Goal: Transaction & Acquisition: Purchase product/service

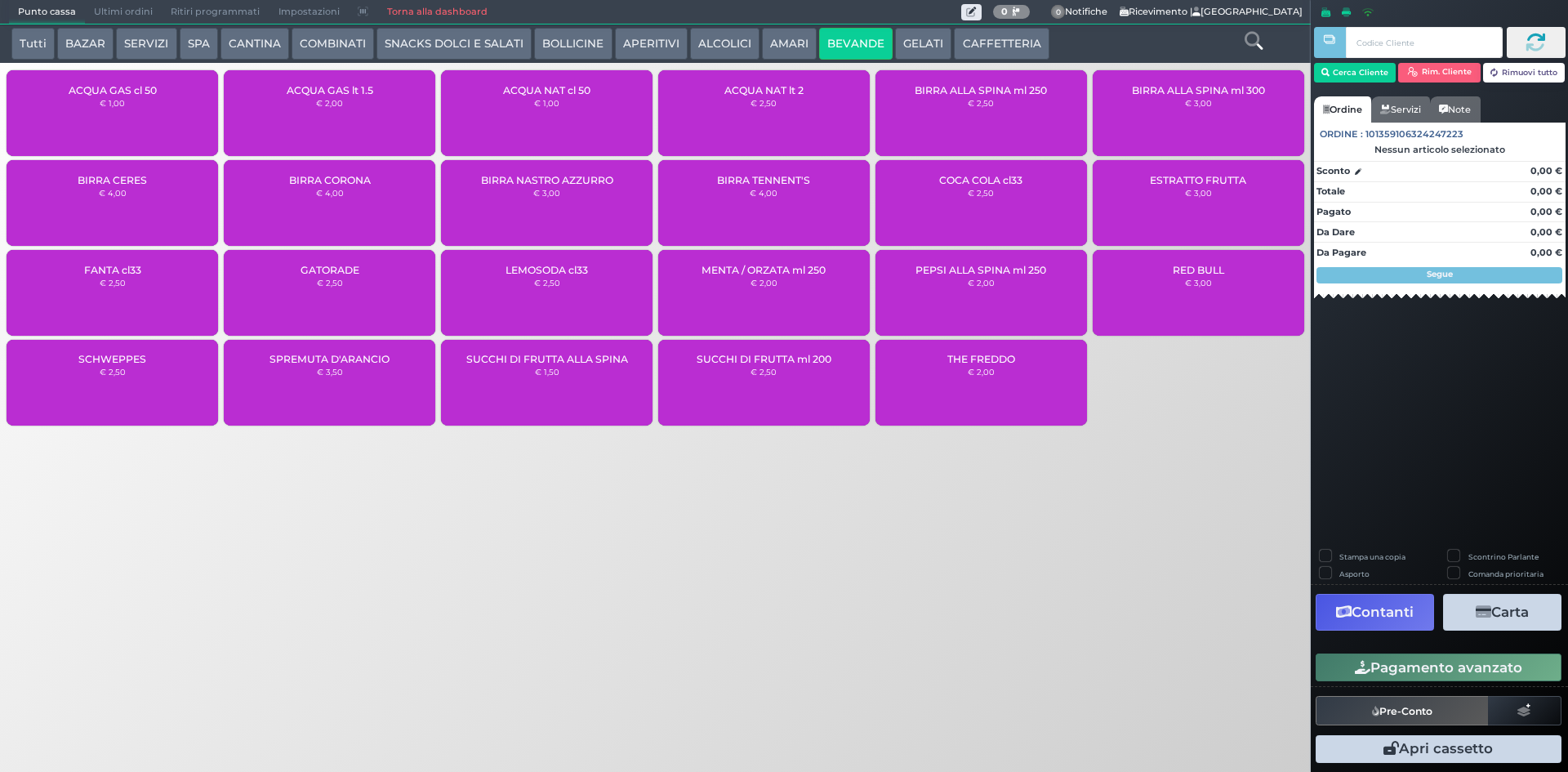
click at [538, 80] on div "ACQUA NAT cl 50 € 1,00" at bounding box center [546, 113] width 211 height 86
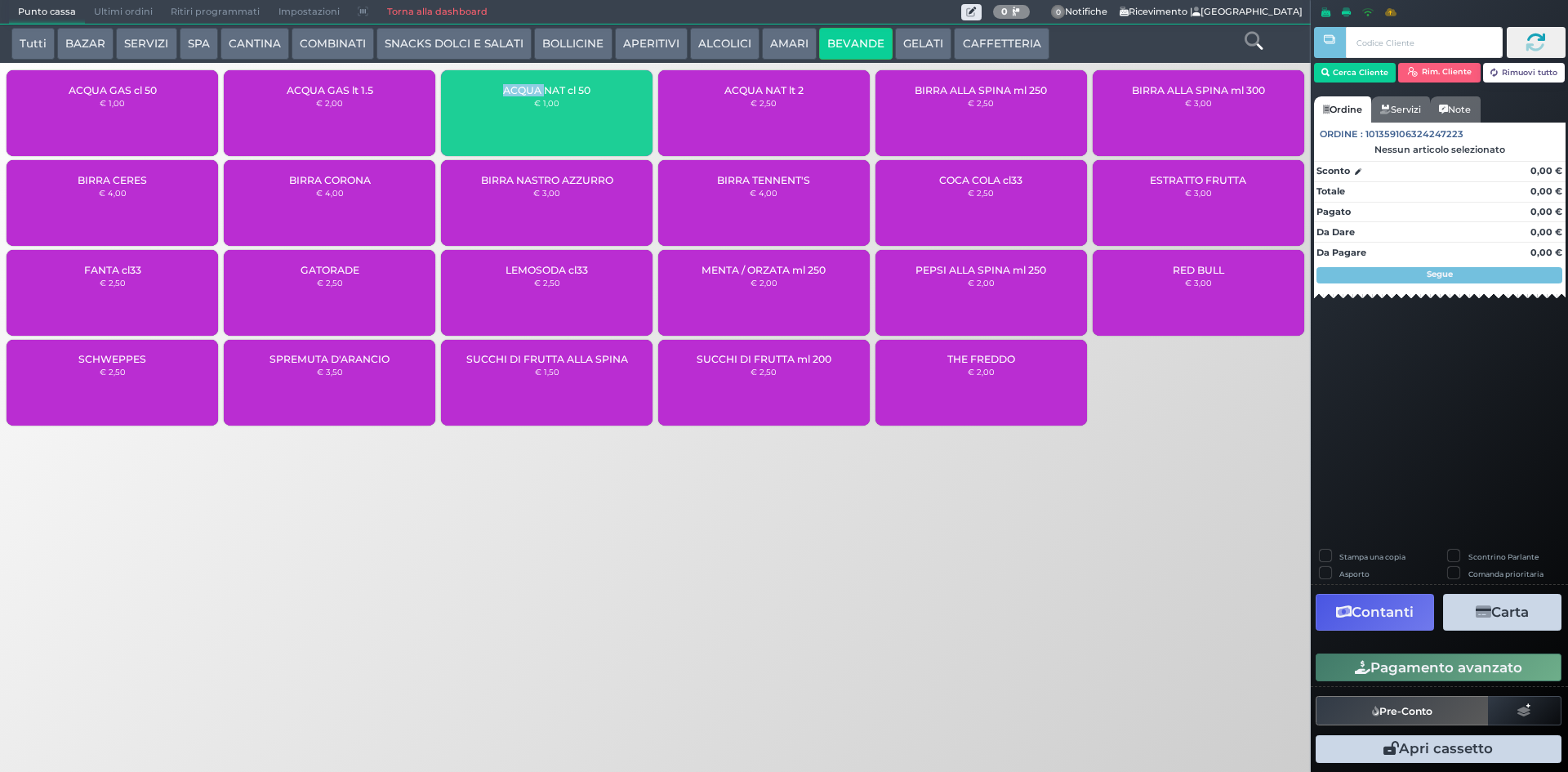
click at [538, 80] on div "ACQUA NAT cl 50 € 1,00" at bounding box center [546, 113] width 211 height 86
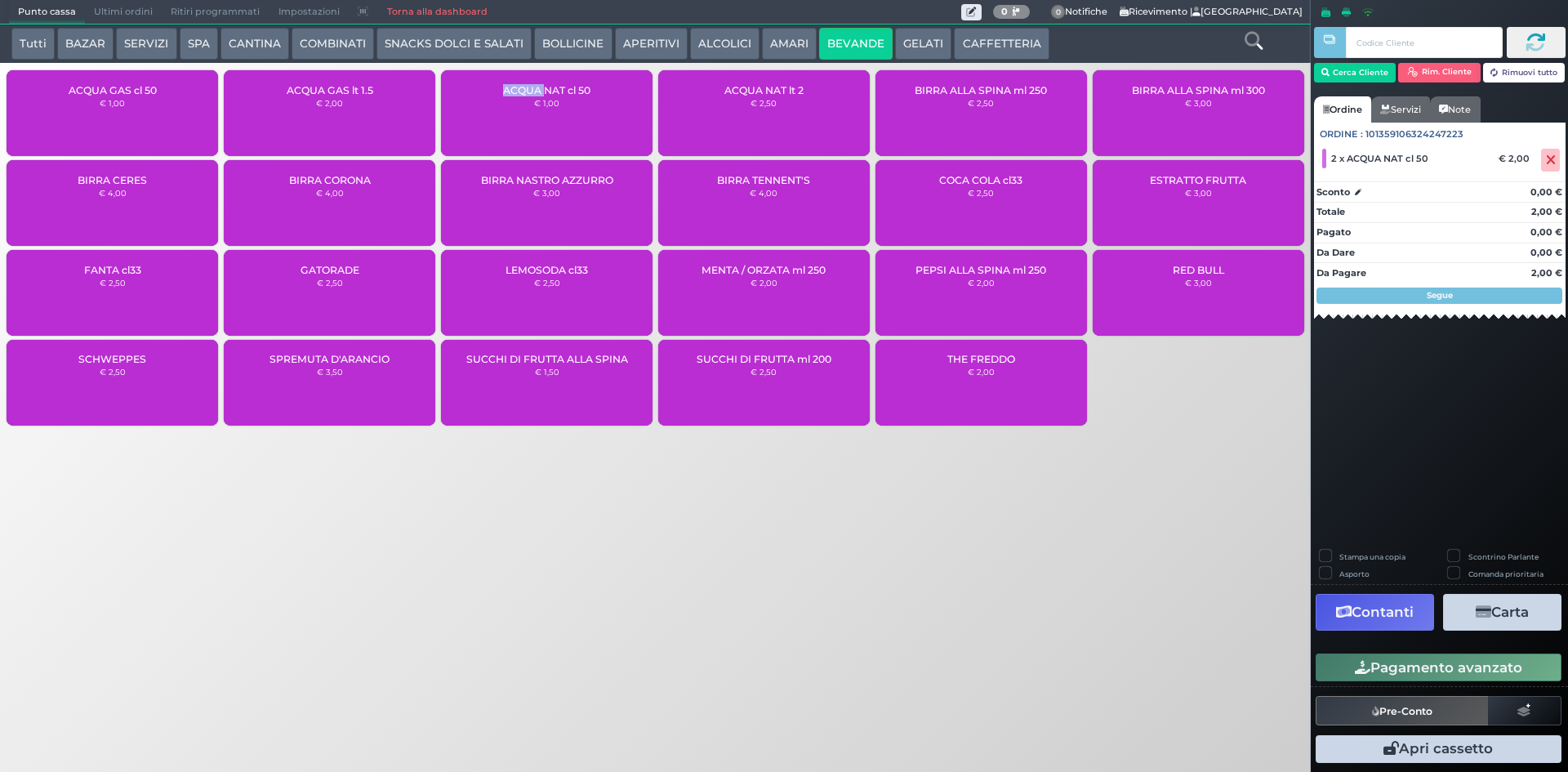
click at [1375, 674] on button "Pagamento avanzato" at bounding box center [1438, 667] width 246 height 28
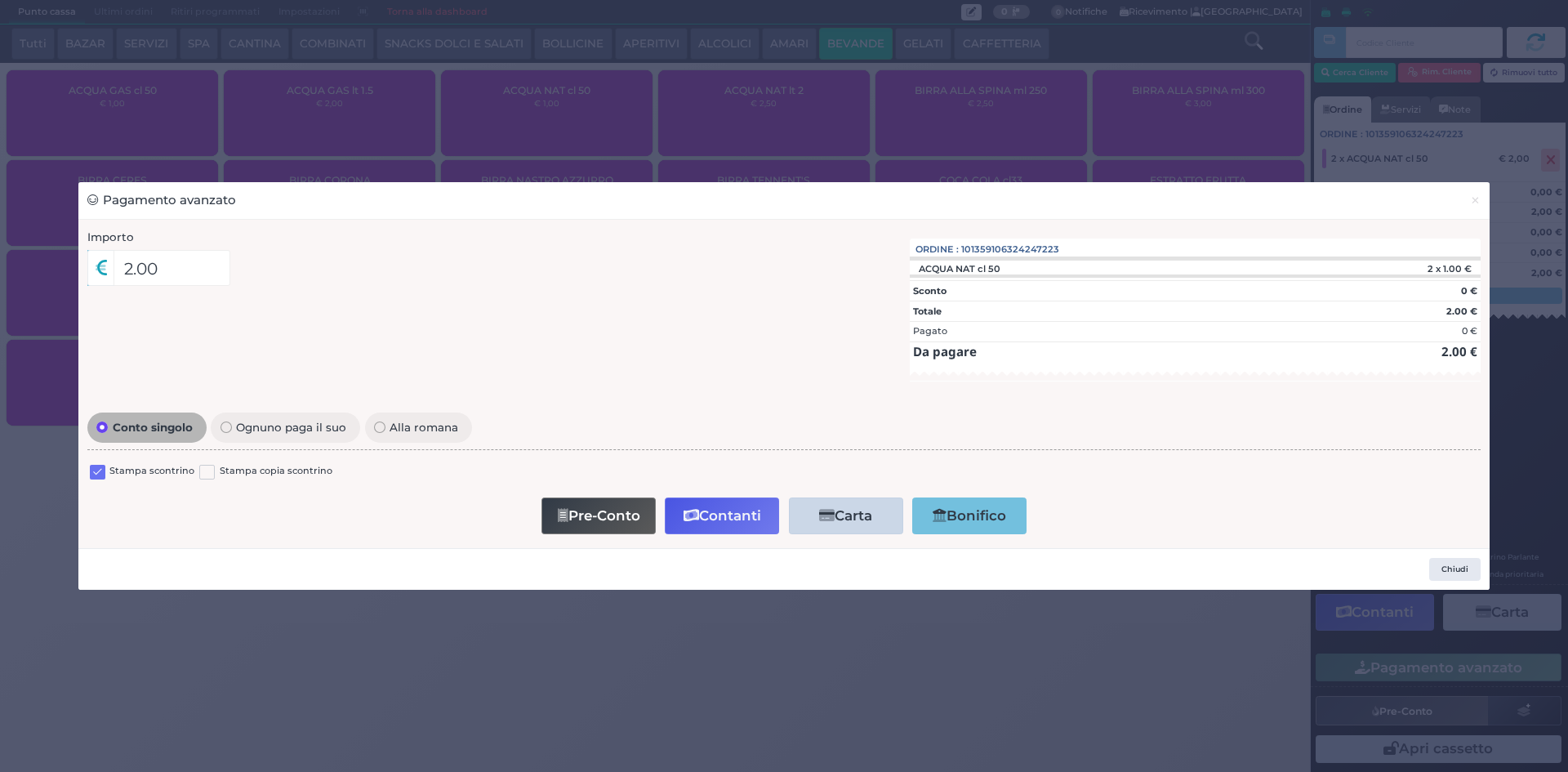
click at [94, 474] on label at bounding box center [98, 473] width 16 height 16
click at [0, 0] on input "checkbox" at bounding box center [0, 0] width 0 height 0
click at [717, 508] on button "Contanti" at bounding box center [722, 516] width 115 height 37
